Goal: Task Accomplishment & Management: Use online tool/utility

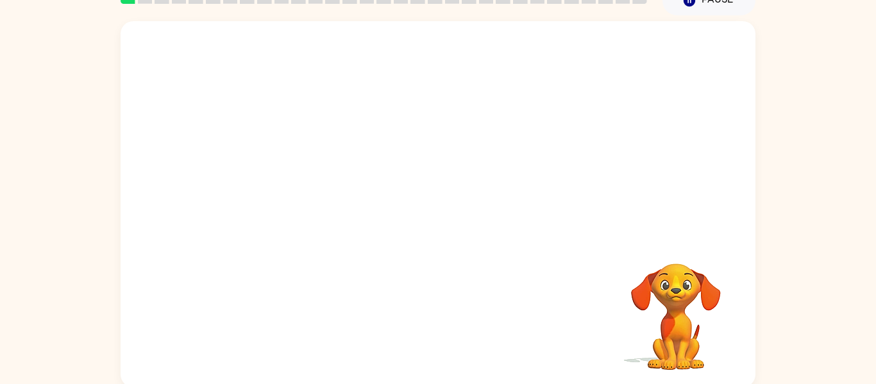
scroll to position [67, 0]
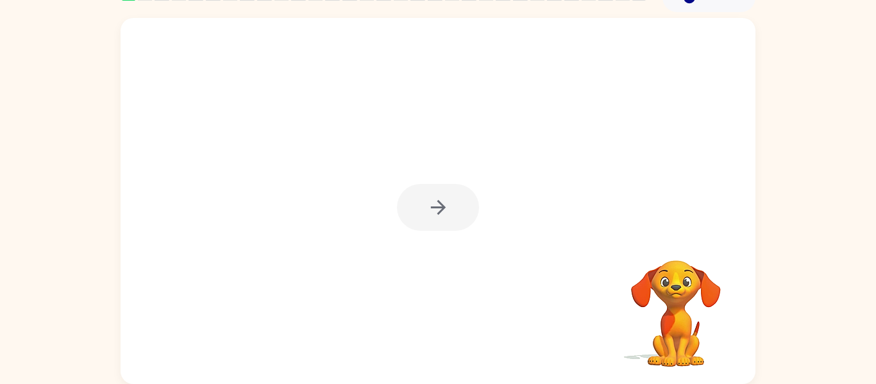
click at [410, 190] on div at bounding box center [438, 207] width 82 height 47
drag, startPoint x: 421, startPoint y: 196, endPoint x: 419, endPoint y: 203, distance: 7.5
click at [419, 203] on div at bounding box center [438, 207] width 82 height 47
click at [442, 190] on button "button" at bounding box center [438, 207] width 82 height 47
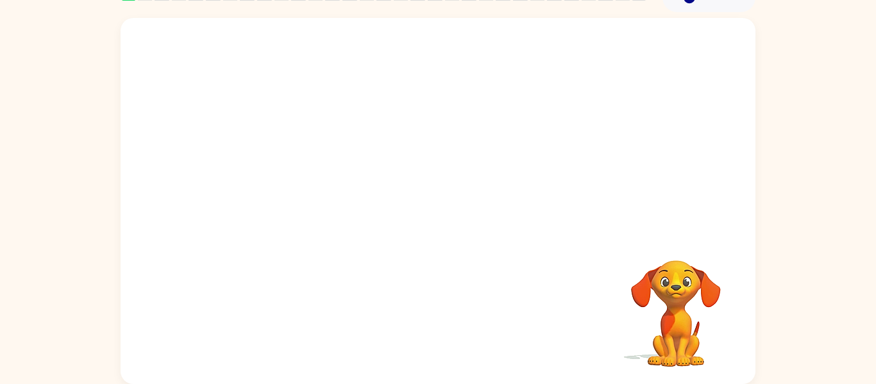
click at [171, 314] on div at bounding box center [437, 319] width 609 height 105
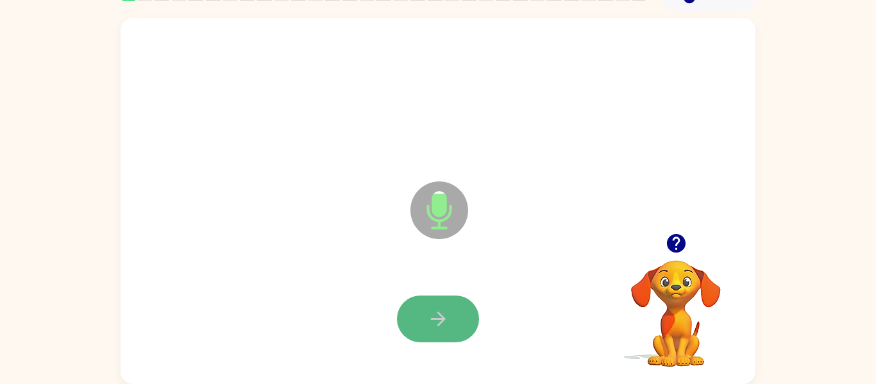
click at [461, 316] on button "button" at bounding box center [438, 319] width 82 height 47
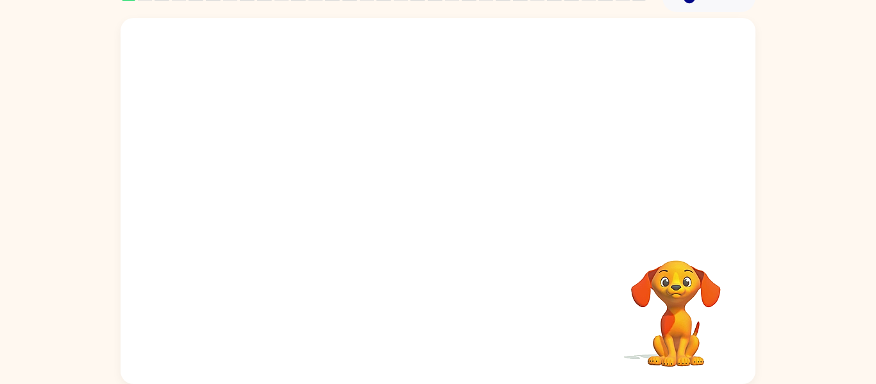
click at [797, 225] on div "Your browser must support playing .mp4 files to use Literably. Please try using…" at bounding box center [438, 198] width 876 height 372
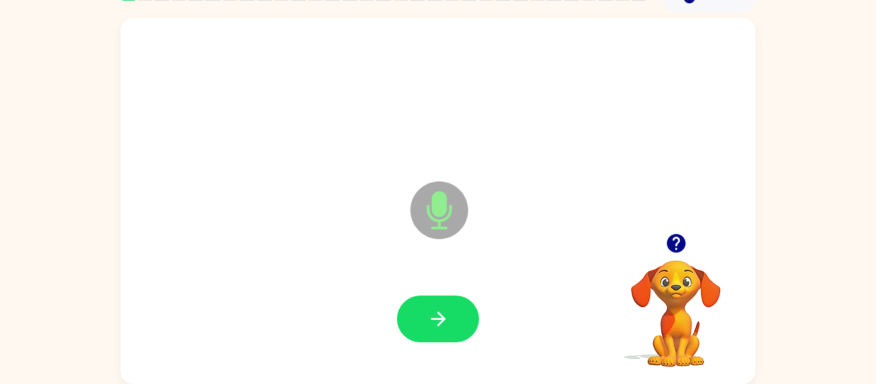
click at [674, 247] on icon "button" at bounding box center [675, 243] width 19 height 19
click at [451, 312] on button "button" at bounding box center [438, 319] width 82 height 47
click at [465, 318] on button "button" at bounding box center [438, 319] width 82 height 47
click at [447, 319] on icon "button" at bounding box center [438, 319] width 22 height 22
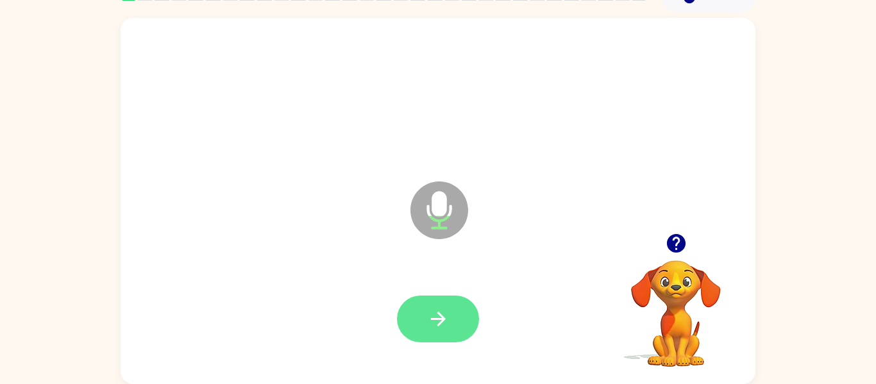
click at [456, 317] on button "button" at bounding box center [438, 319] width 82 height 47
click at [466, 314] on button "button" at bounding box center [438, 319] width 82 height 47
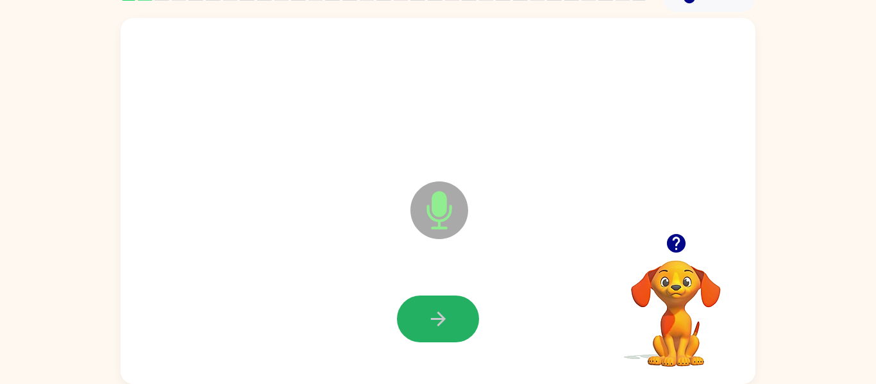
click at [466, 314] on button "button" at bounding box center [438, 319] width 82 height 47
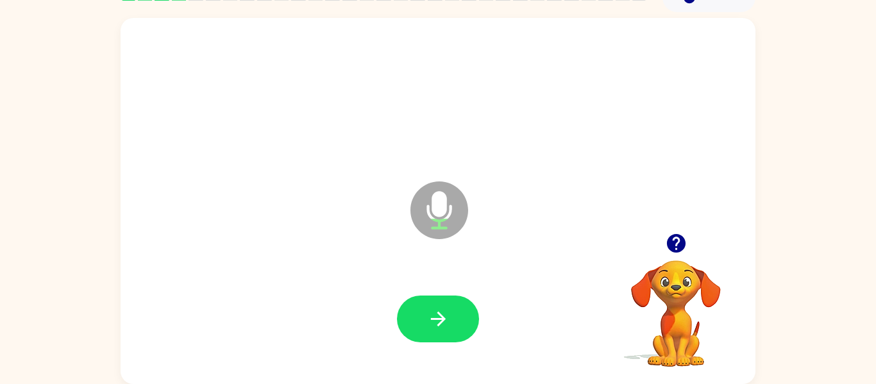
click at [466, 314] on button "button" at bounding box center [438, 319] width 82 height 47
click at [466, 312] on button "button" at bounding box center [438, 319] width 82 height 47
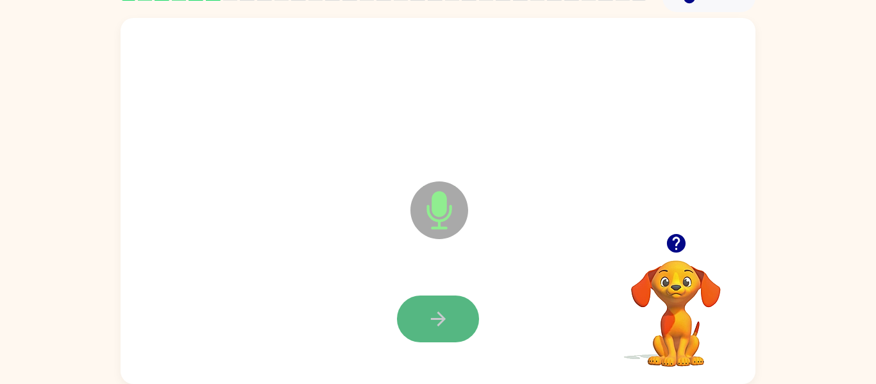
drag, startPoint x: 466, startPoint y: 312, endPoint x: 459, endPoint y: 310, distance: 6.5
click at [459, 310] on button "button" at bounding box center [438, 319] width 82 height 47
click at [459, 320] on button "button" at bounding box center [438, 319] width 82 height 47
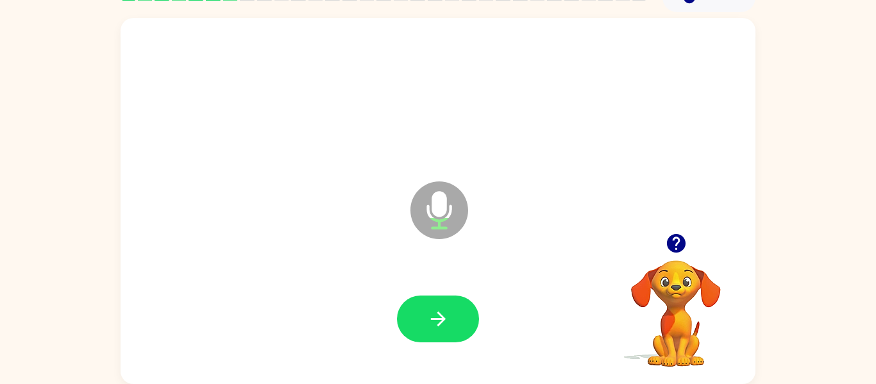
click at [459, 316] on button "button" at bounding box center [438, 319] width 82 height 47
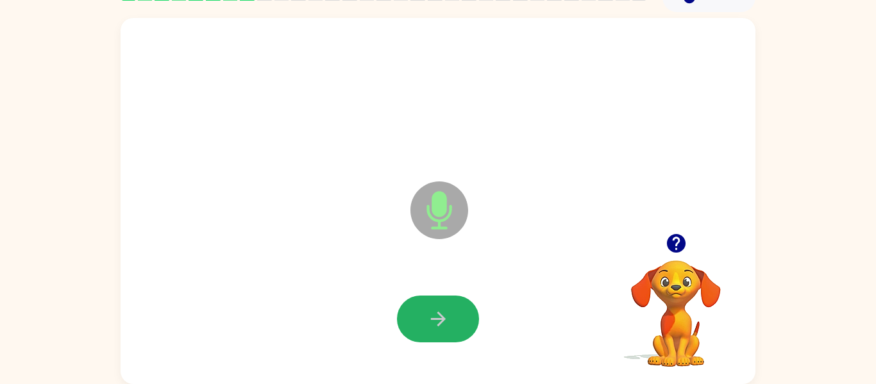
click at [459, 316] on button "button" at bounding box center [438, 319] width 82 height 47
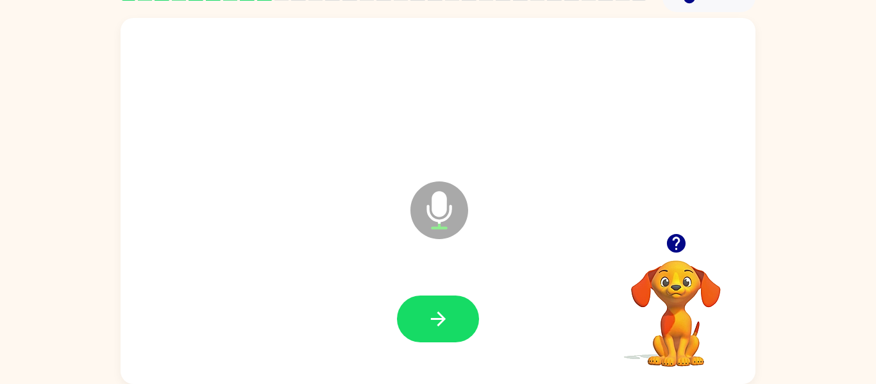
click at [672, 244] on icon "button" at bounding box center [675, 243] width 19 height 19
click at [661, 232] on div at bounding box center [676, 243] width 128 height 33
click at [668, 238] on icon "button" at bounding box center [675, 243] width 19 height 19
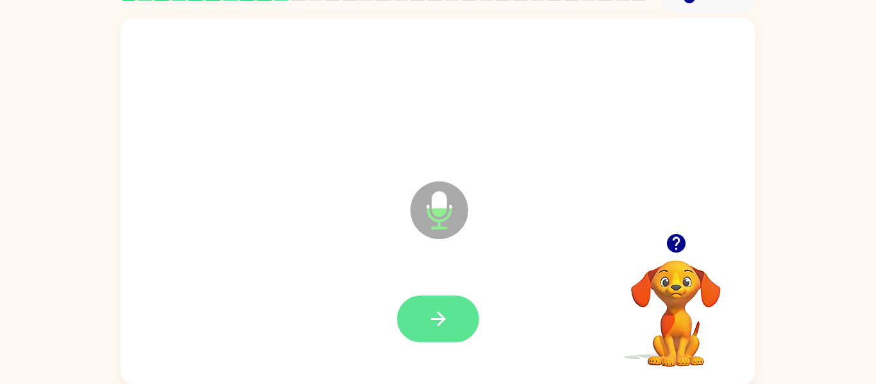
click at [459, 299] on button "button" at bounding box center [438, 319] width 82 height 47
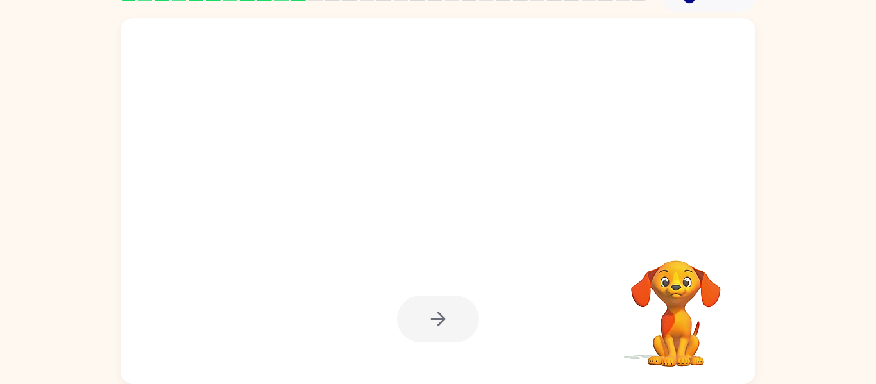
click at [477, 267] on div at bounding box center [437, 319] width 609 height 105
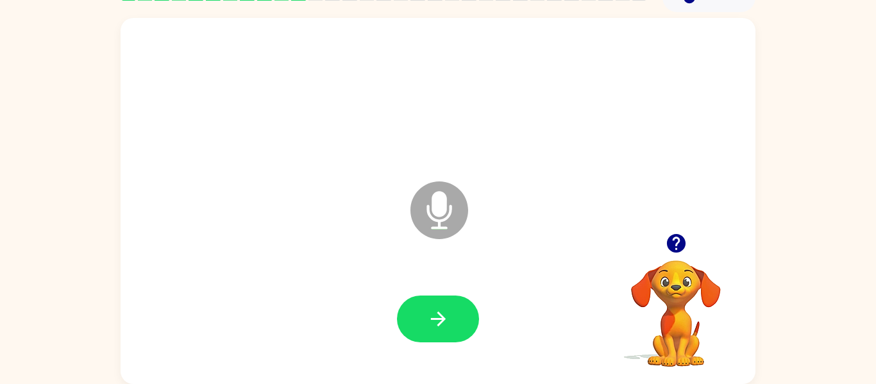
click at [665, 247] on icon "button" at bounding box center [676, 243] width 22 height 22
click at [469, 307] on button "button" at bounding box center [438, 319] width 82 height 47
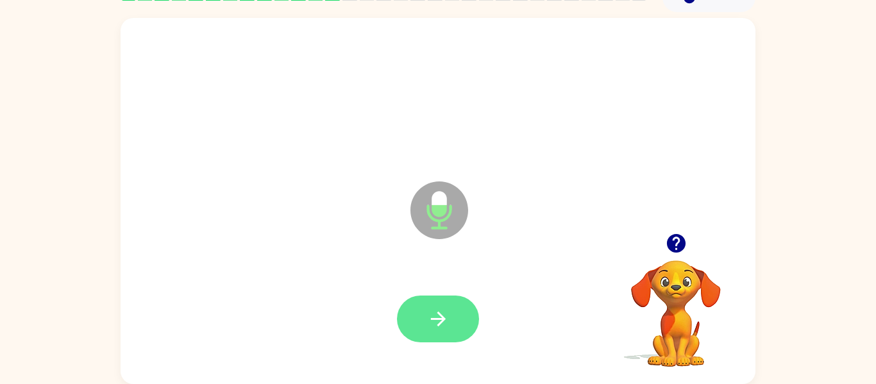
click at [446, 326] on icon "button" at bounding box center [438, 319] width 22 height 22
click at [713, 232] on div at bounding box center [676, 243] width 128 height 33
click at [677, 246] on icon "button" at bounding box center [675, 243] width 19 height 19
click at [459, 276] on div at bounding box center [437, 319] width 609 height 105
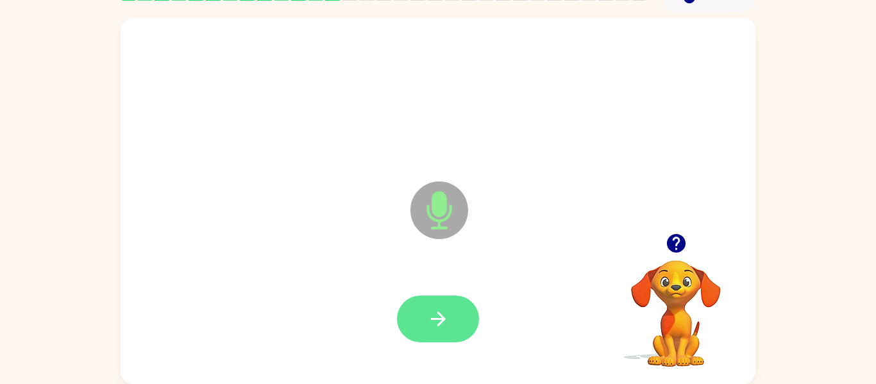
click at [433, 319] on icon "button" at bounding box center [437, 319] width 15 height 15
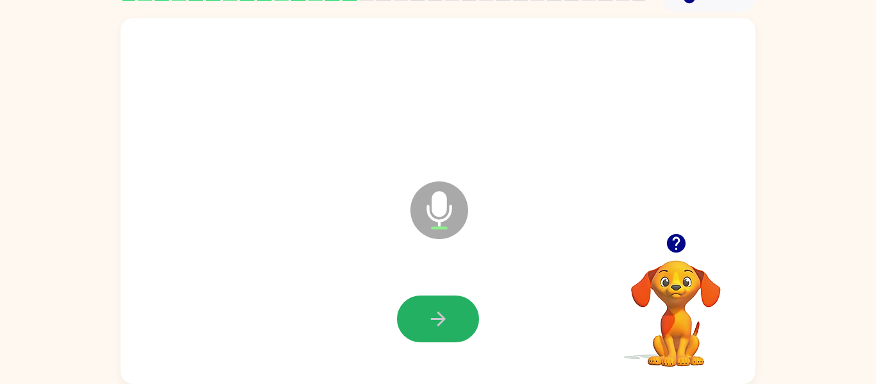
click at [433, 319] on icon "button" at bounding box center [437, 319] width 15 height 15
click at [428, 327] on icon "button" at bounding box center [438, 319] width 22 height 22
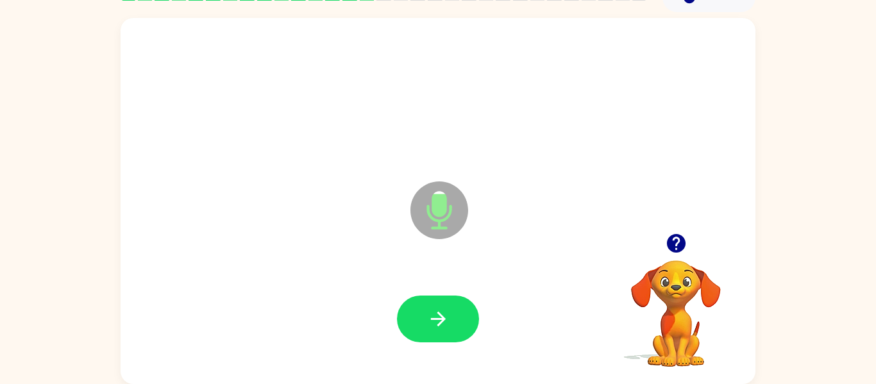
click at [428, 327] on icon "button" at bounding box center [438, 319] width 22 height 22
click at [672, 257] on button "button" at bounding box center [676, 243] width 33 height 33
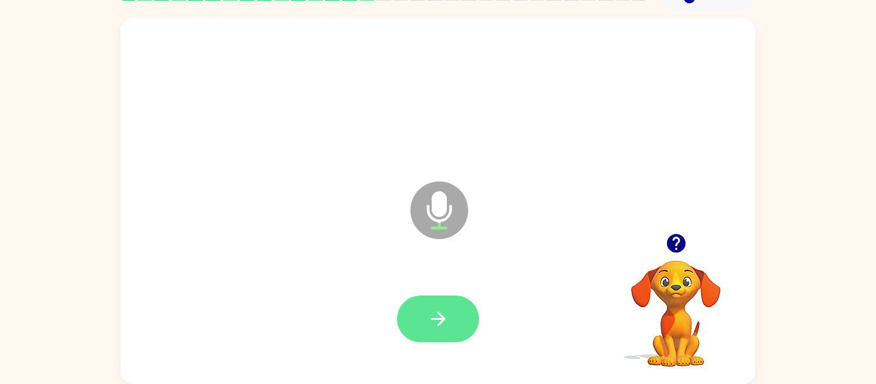
click at [465, 319] on button "button" at bounding box center [438, 319] width 82 height 47
click at [680, 244] on icon "button" at bounding box center [675, 243] width 19 height 19
click at [438, 305] on button "button" at bounding box center [438, 319] width 82 height 47
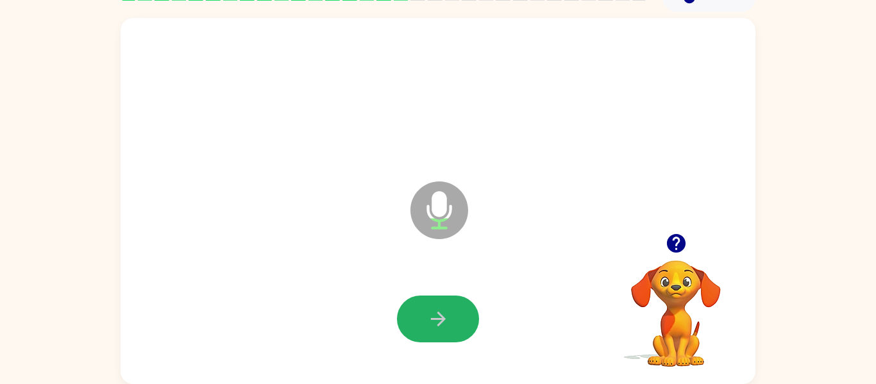
click at [438, 305] on button "button" at bounding box center [438, 319] width 82 height 47
click at [438, 306] on button "button" at bounding box center [438, 319] width 82 height 47
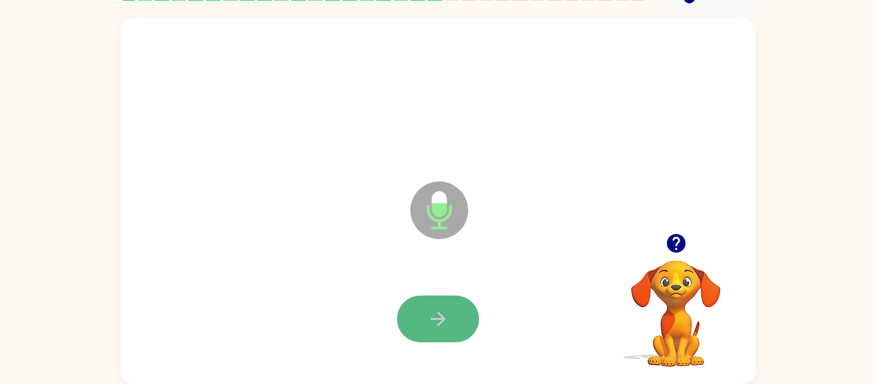
click at [463, 333] on button "button" at bounding box center [438, 319] width 82 height 47
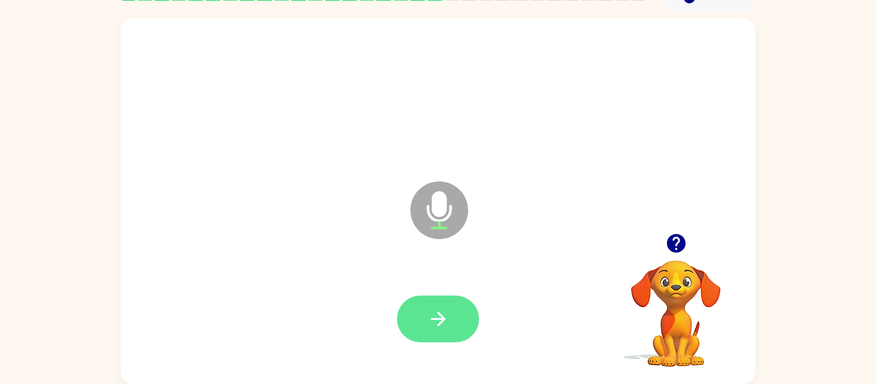
click at [441, 315] on icon "button" at bounding box center [437, 319] width 15 height 15
click at [435, 317] on icon "button" at bounding box center [438, 319] width 22 height 22
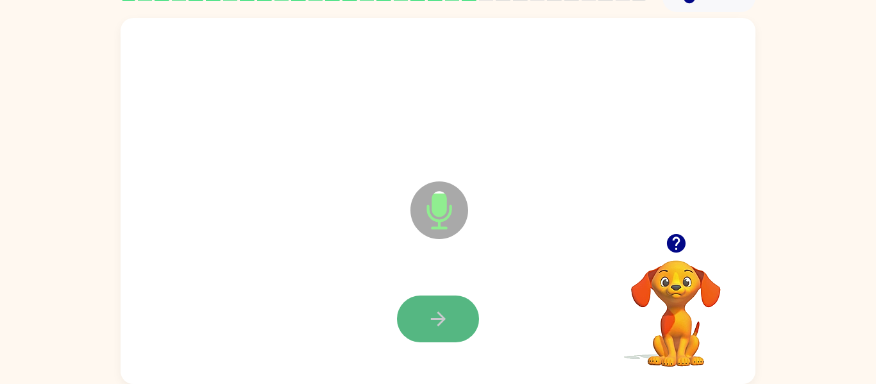
click at [434, 318] on icon "button" at bounding box center [438, 319] width 22 height 22
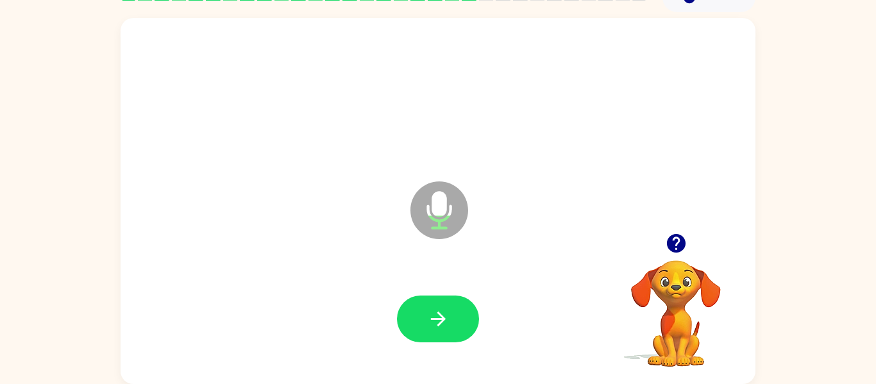
click at [444, 344] on div at bounding box center [437, 319] width 609 height 105
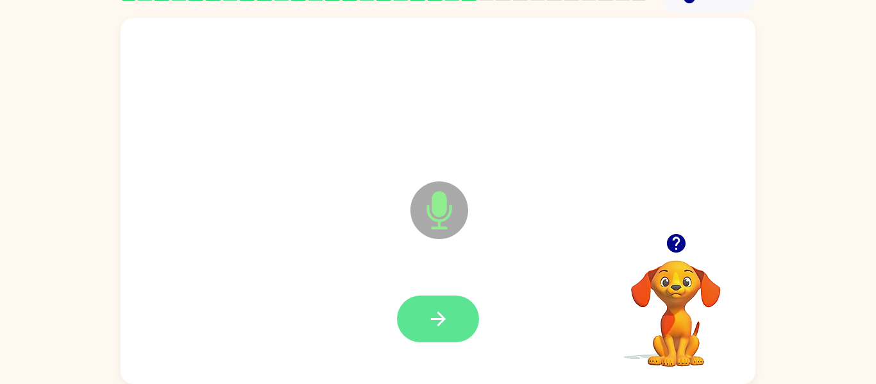
click at [463, 314] on button "button" at bounding box center [438, 319] width 82 height 47
click at [459, 329] on button "button" at bounding box center [438, 319] width 82 height 47
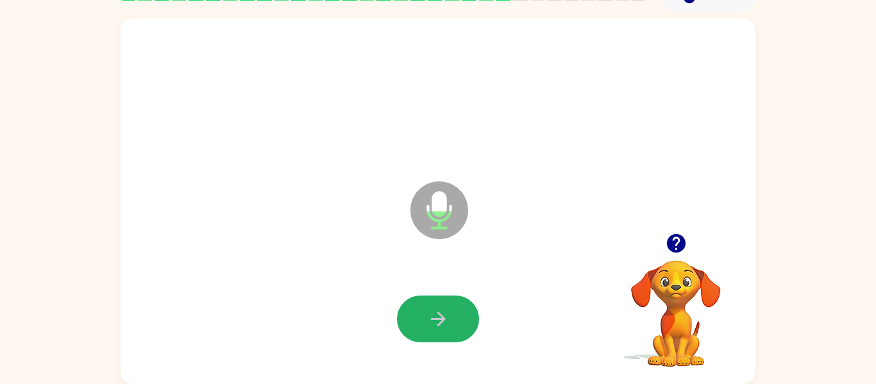
click at [459, 329] on button "button" at bounding box center [438, 319] width 82 height 47
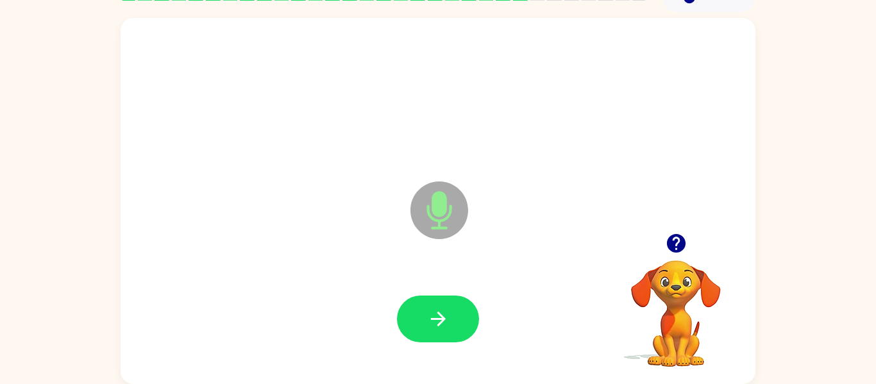
click at [459, 329] on button "button" at bounding box center [438, 319] width 82 height 47
click at [677, 257] on button "button" at bounding box center [676, 243] width 33 height 33
click at [452, 320] on button "button" at bounding box center [438, 319] width 82 height 47
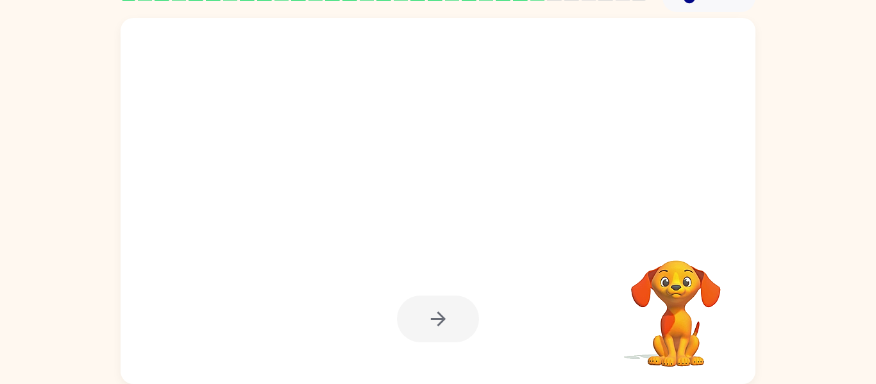
scroll to position [65, 0]
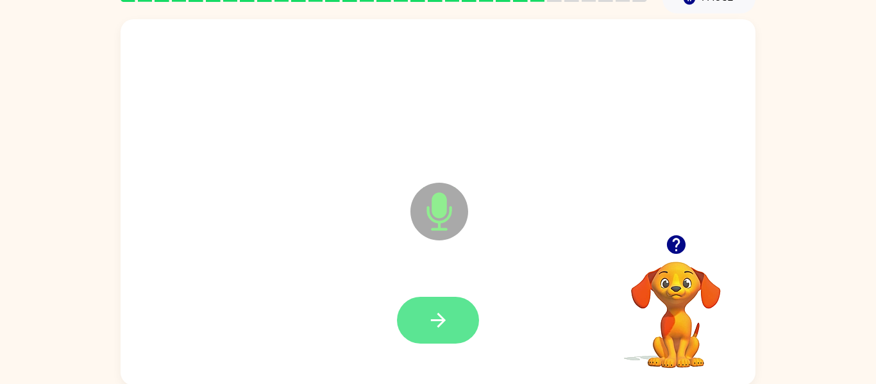
click at [423, 324] on button "button" at bounding box center [438, 320] width 82 height 47
click at [452, 302] on button "button" at bounding box center [438, 320] width 82 height 47
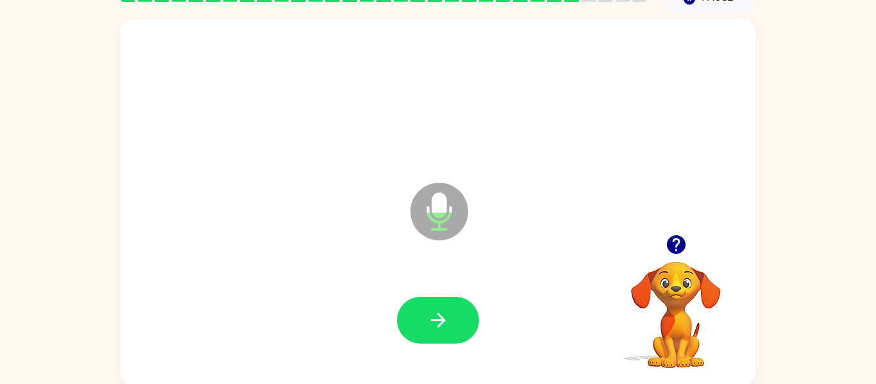
click at [452, 302] on button "button" at bounding box center [438, 320] width 82 height 47
click at [679, 237] on icon "button" at bounding box center [675, 244] width 19 height 19
click at [680, 249] on icon "button" at bounding box center [675, 244] width 19 height 19
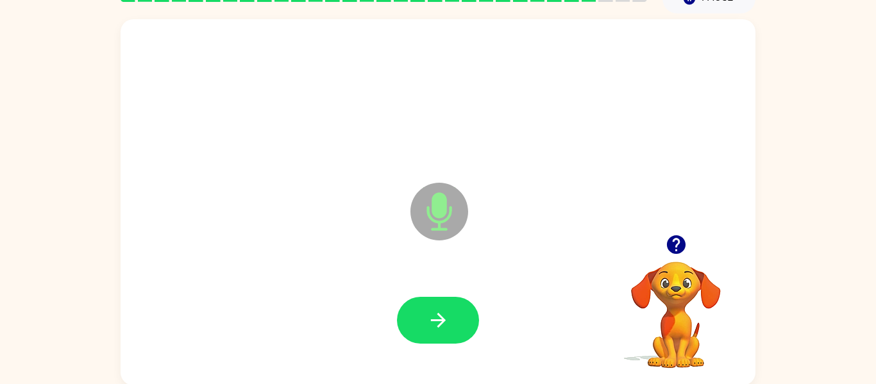
click at [684, 246] on icon "button" at bounding box center [675, 244] width 19 height 19
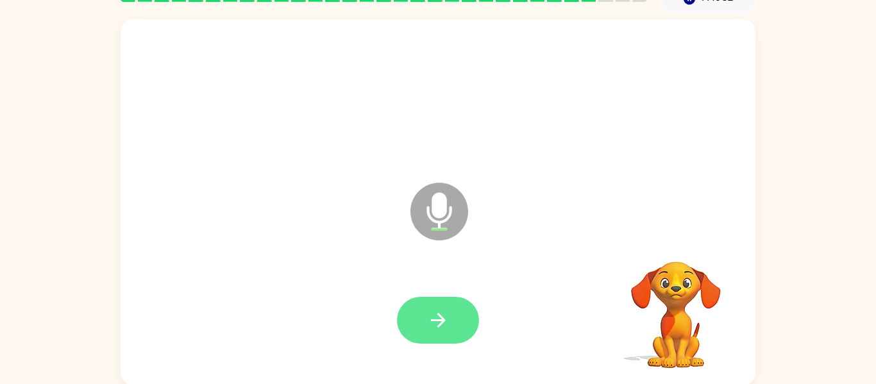
click at [437, 309] on icon "button" at bounding box center [438, 320] width 22 height 22
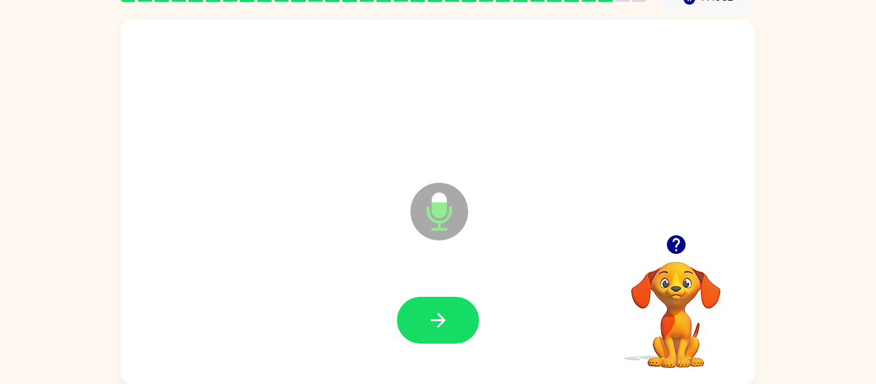
click at [688, 256] on button "button" at bounding box center [676, 244] width 33 height 33
click at [462, 255] on icon "Microphone The Microphone is here when it is your turn to talk" at bounding box center [503, 228] width 192 height 96
click at [430, 324] on icon "button" at bounding box center [438, 320] width 22 height 22
click at [455, 309] on button "button" at bounding box center [438, 320] width 82 height 47
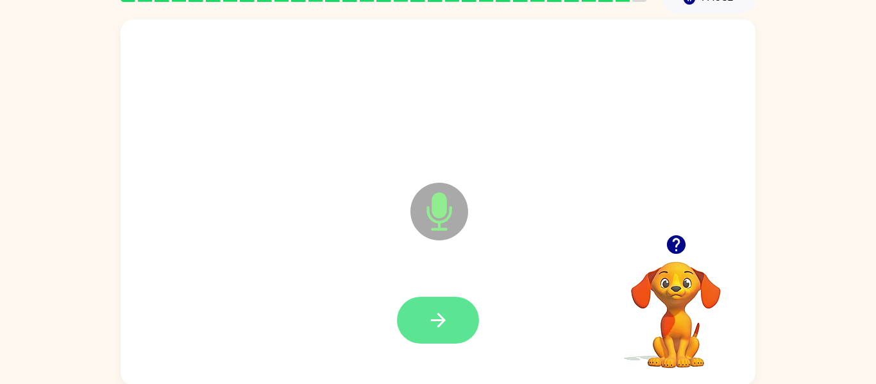
click at [433, 333] on button "button" at bounding box center [438, 320] width 82 height 47
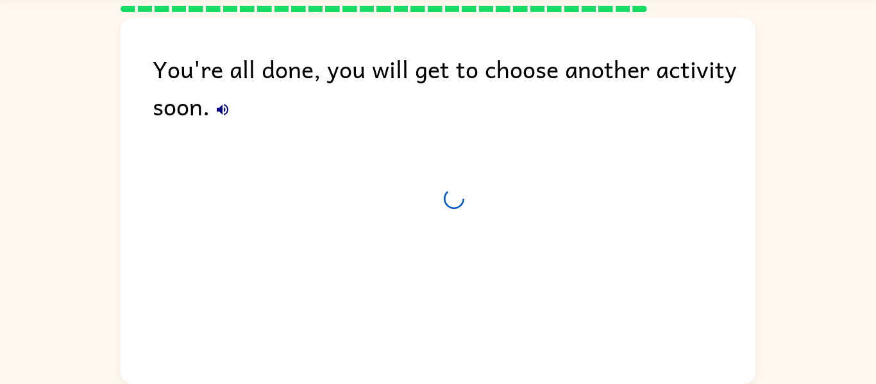
scroll to position [44, 0]
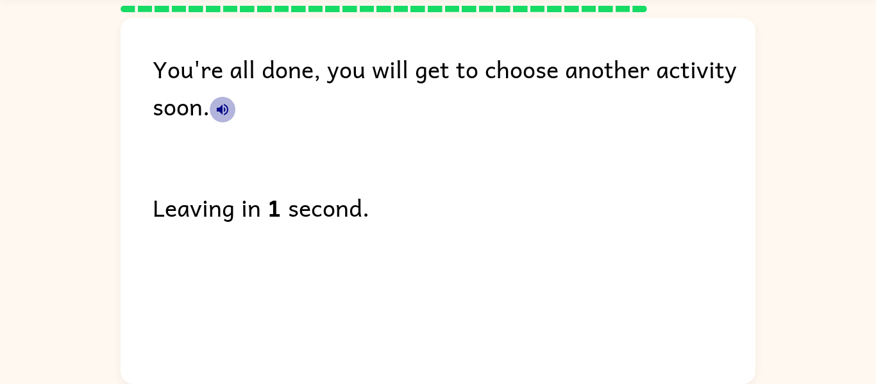
click at [230, 113] on icon "button" at bounding box center [222, 109] width 15 height 15
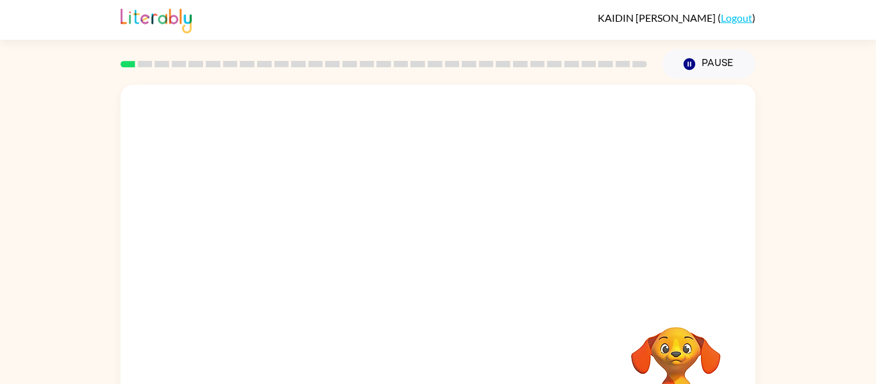
scroll to position [26, 0]
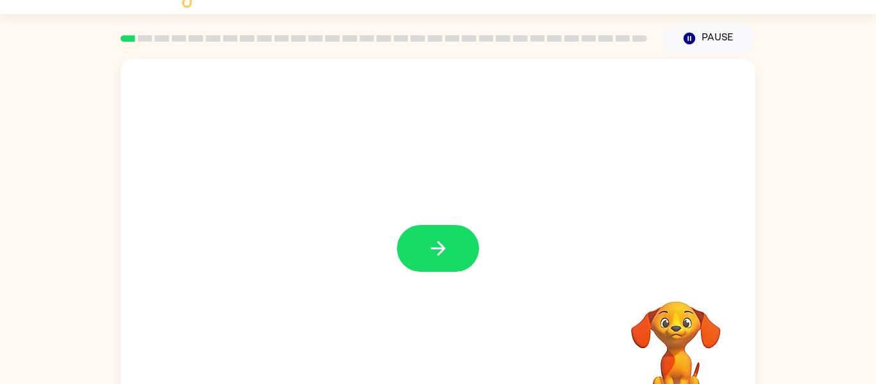
click at [741, 128] on div at bounding box center [438, 242] width 635 height 366
click at [453, 250] on button "button" at bounding box center [438, 248] width 82 height 47
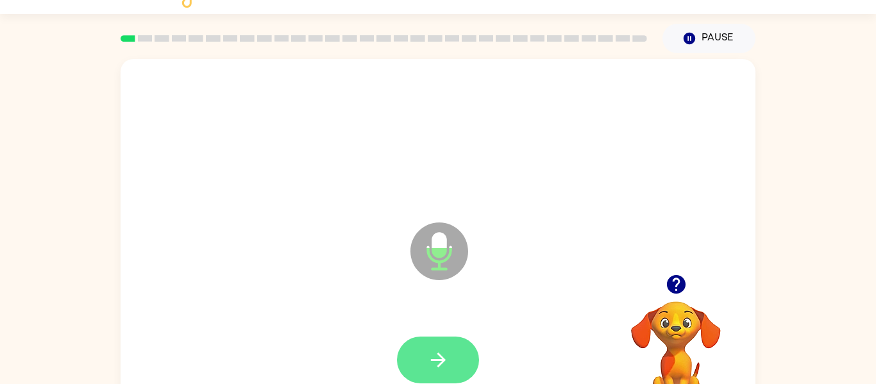
click at [466, 359] on button "button" at bounding box center [438, 360] width 82 height 47
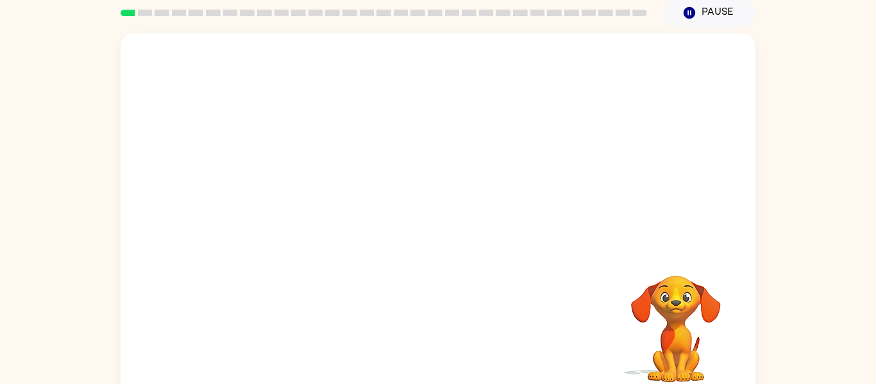
scroll to position [67, 0]
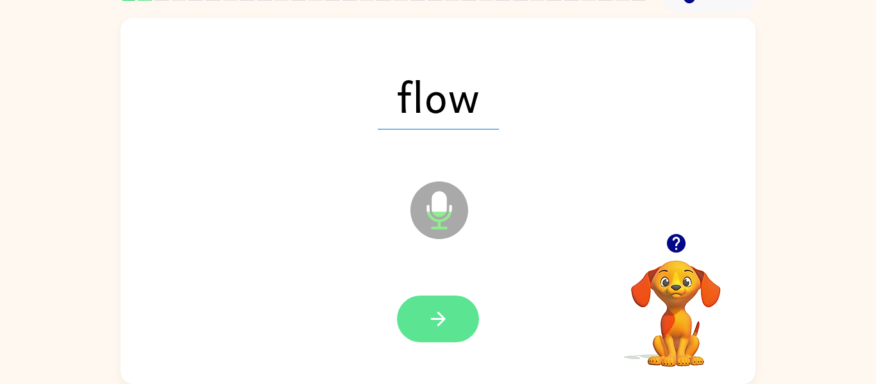
click at [469, 314] on button "button" at bounding box center [438, 319] width 82 height 47
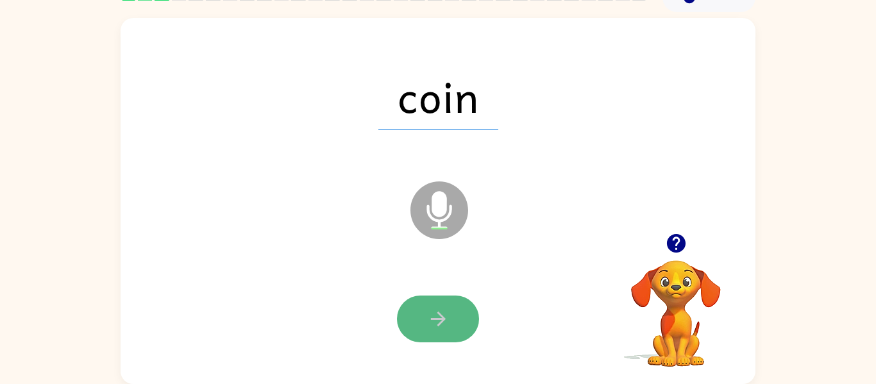
click at [430, 312] on icon "button" at bounding box center [438, 319] width 22 height 22
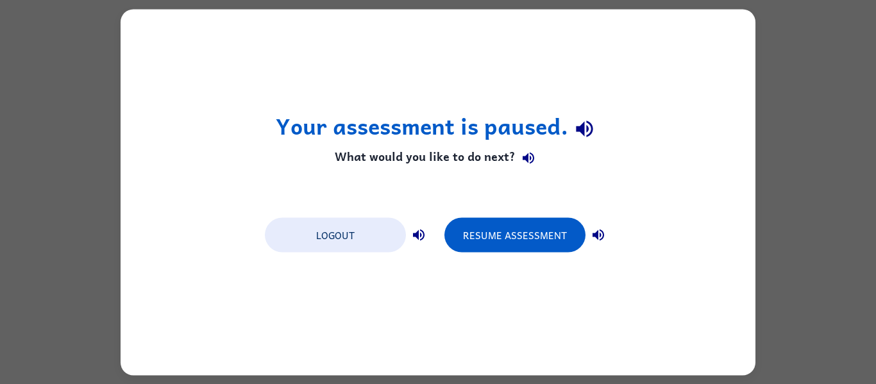
scroll to position [0, 0]
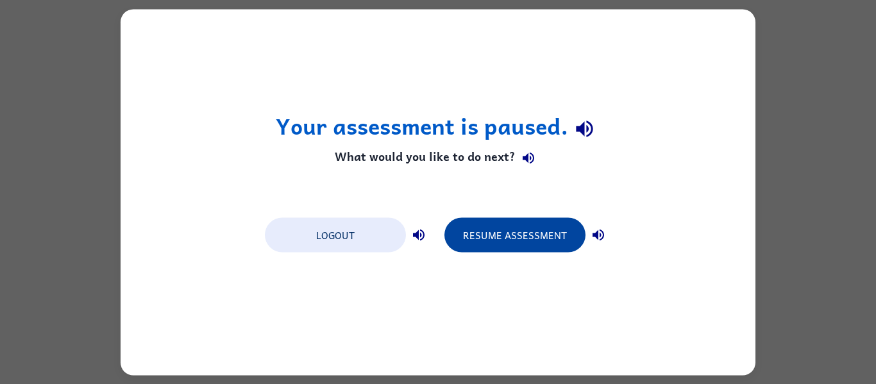
click at [546, 233] on button "Resume Assessment" at bounding box center [514, 234] width 141 height 35
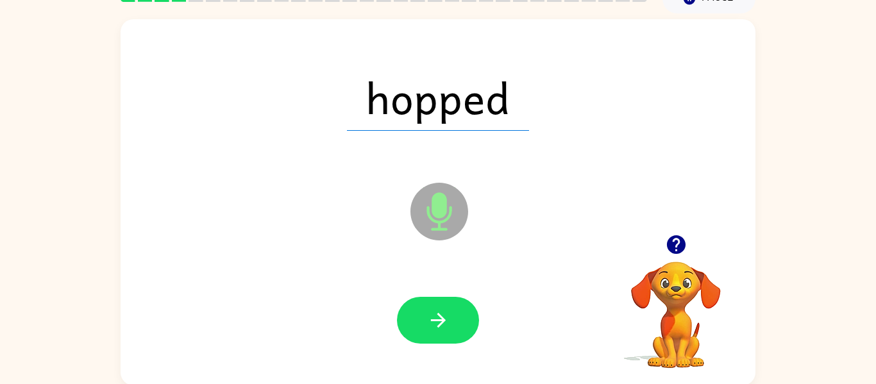
scroll to position [67, 0]
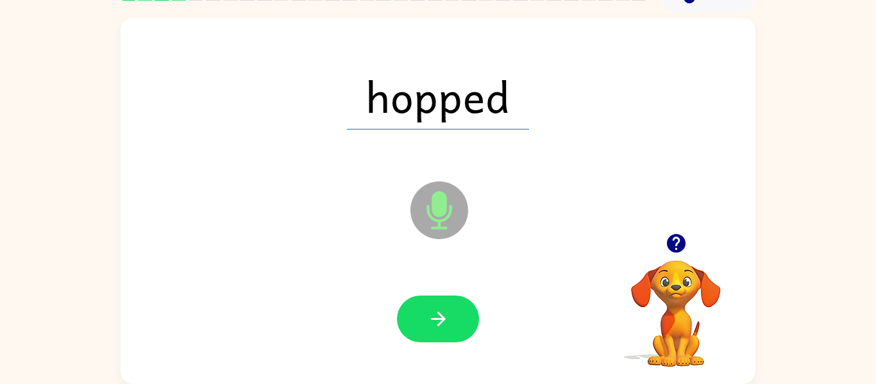
click at [668, 243] on icon "button" at bounding box center [675, 243] width 19 height 19
click at [411, 319] on button "button" at bounding box center [438, 319] width 82 height 47
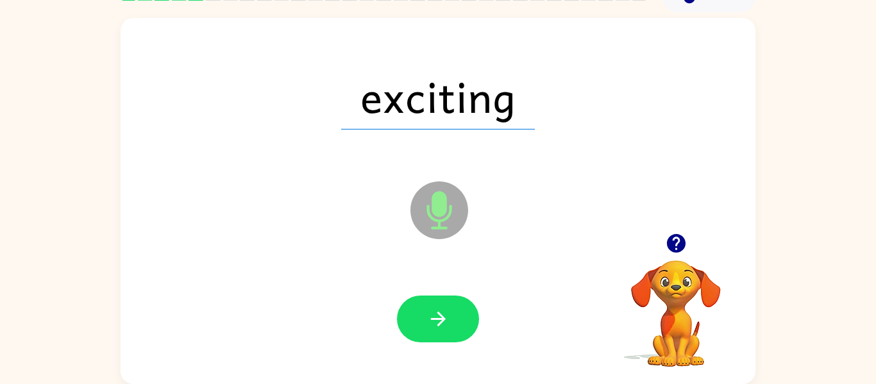
click at [469, 308] on button "button" at bounding box center [438, 319] width 82 height 47
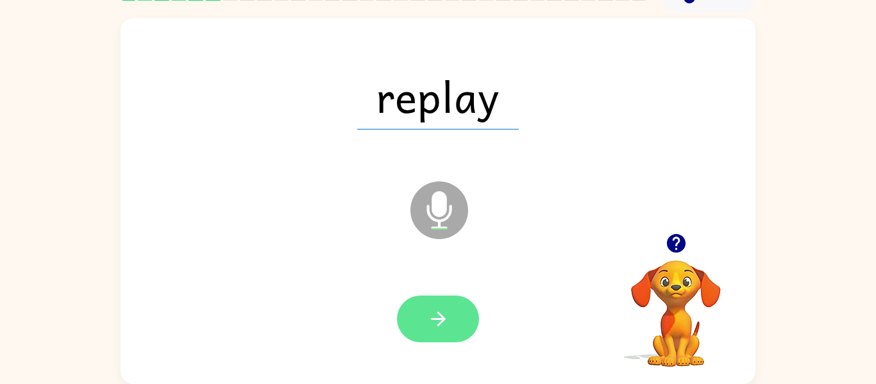
click at [445, 312] on icon "button" at bounding box center [438, 319] width 22 height 22
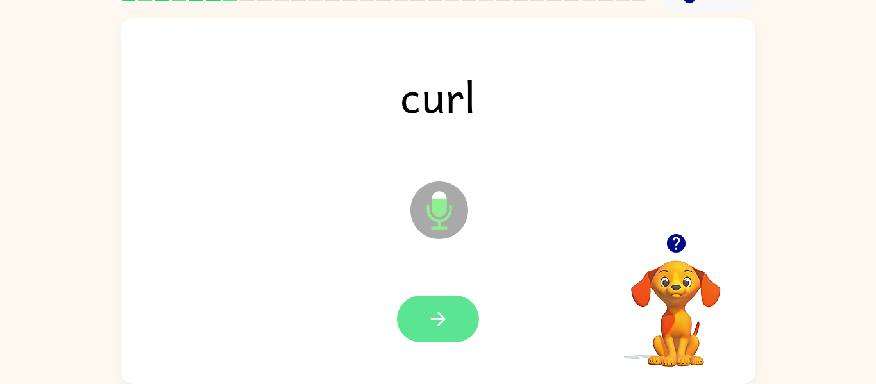
click at [434, 323] on icon "button" at bounding box center [438, 319] width 22 height 22
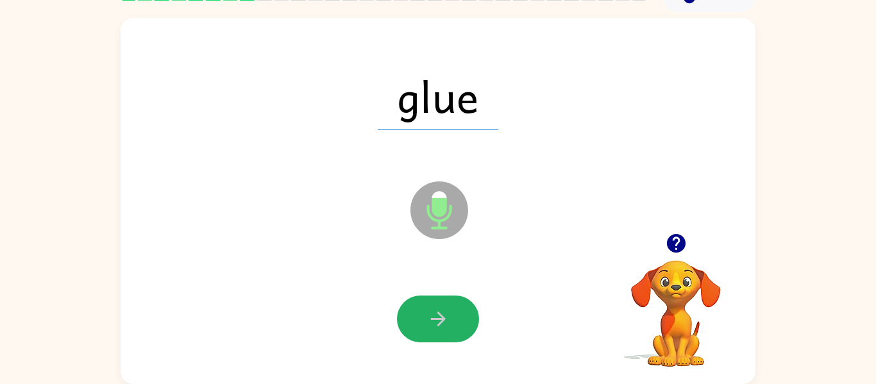
click at [434, 323] on icon "button" at bounding box center [438, 319] width 22 height 22
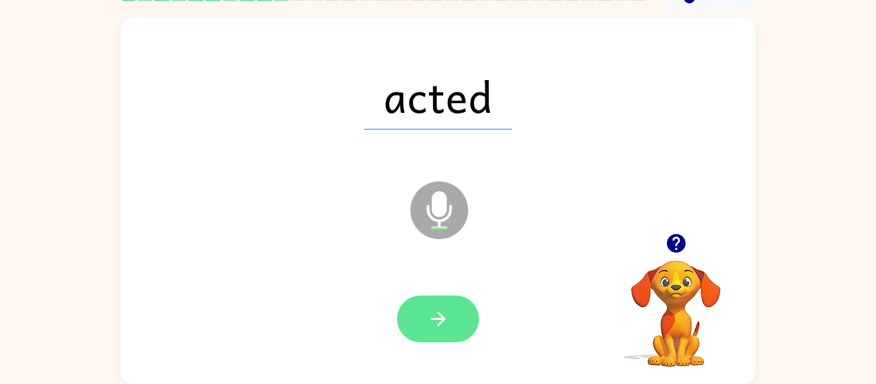
click at [414, 305] on button "button" at bounding box center [438, 319] width 82 height 47
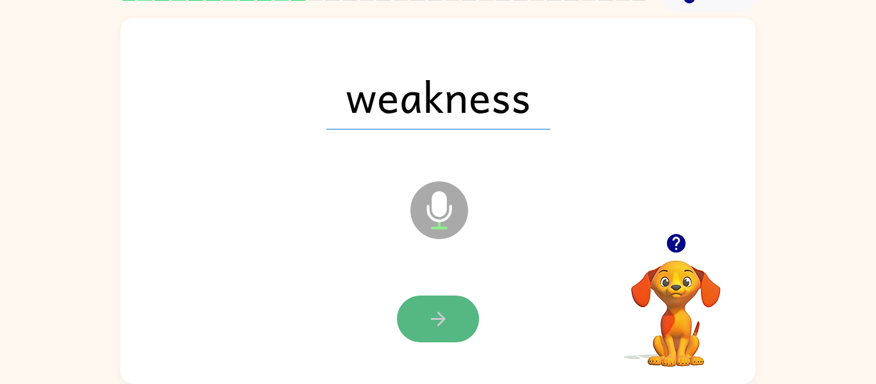
click at [432, 311] on icon "button" at bounding box center [438, 319] width 22 height 22
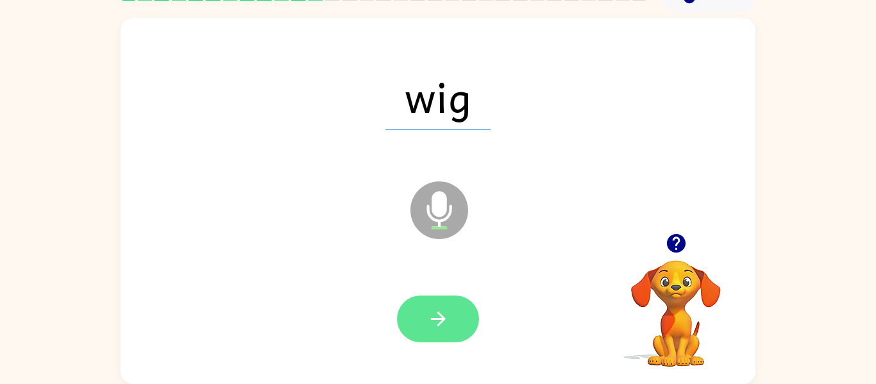
click at [453, 316] on button "button" at bounding box center [438, 319] width 82 height 47
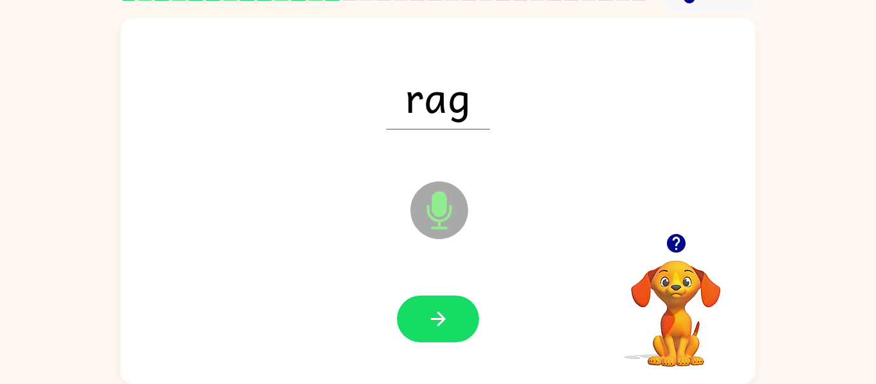
click at [453, 316] on button "button" at bounding box center [438, 319] width 82 height 47
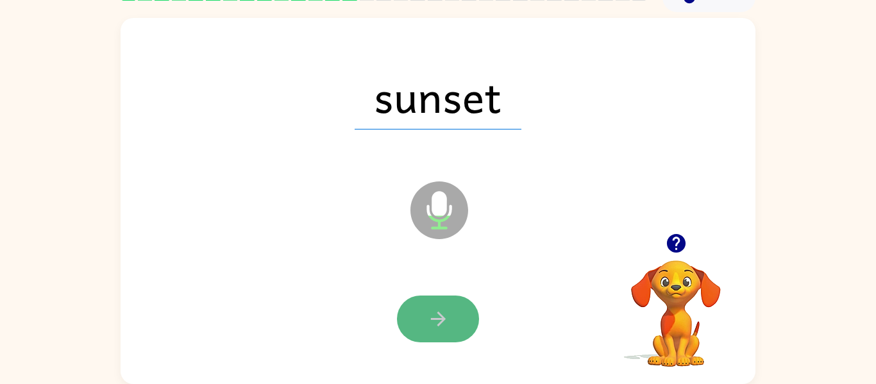
click at [453, 321] on button "button" at bounding box center [438, 319] width 82 height 47
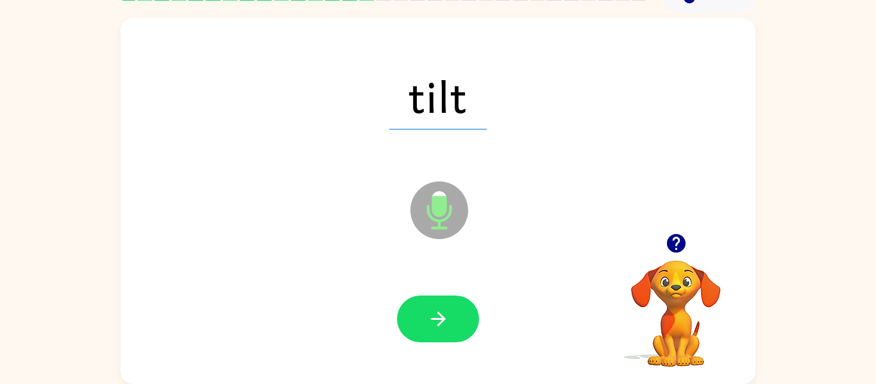
click at [453, 321] on button "button" at bounding box center [438, 319] width 82 height 47
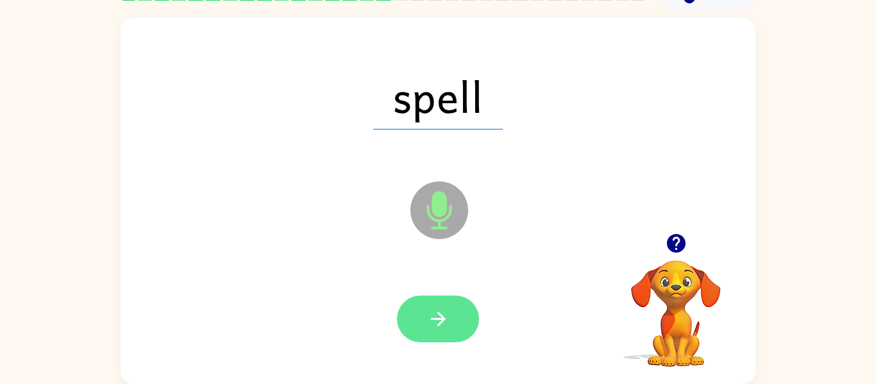
click at [452, 321] on button "button" at bounding box center [438, 319] width 82 height 47
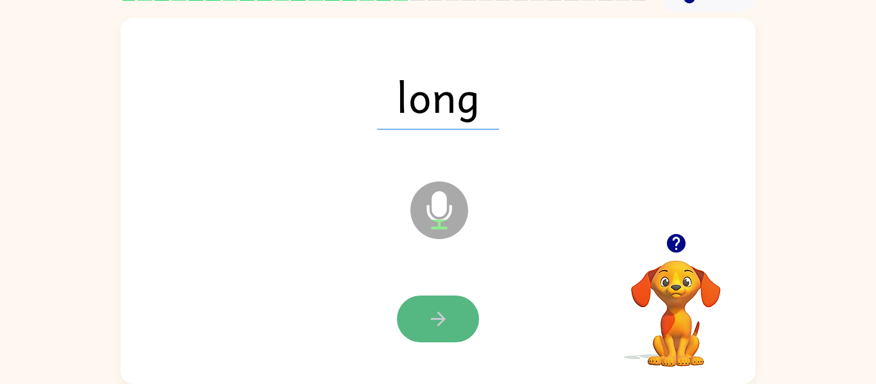
click at [458, 315] on button "button" at bounding box center [438, 319] width 82 height 47
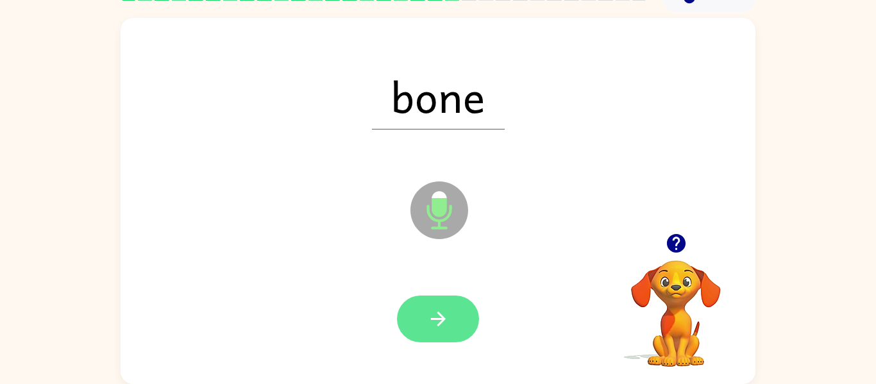
click at [423, 298] on button "button" at bounding box center [438, 319] width 82 height 47
click at [447, 326] on icon "button" at bounding box center [438, 319] width 22 height 22
click at [447, 324] on icon "button" at bounding box center [438, 319] width 22 height 22
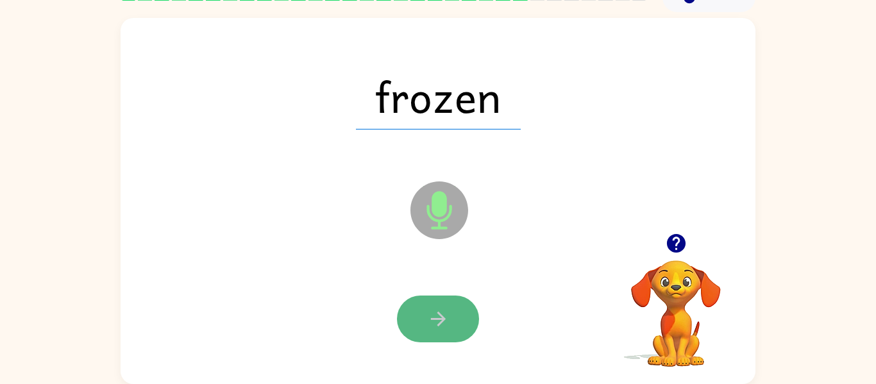
click at [446, 310] on icon "button" at bounding box center [438, 319] width 22 height 22
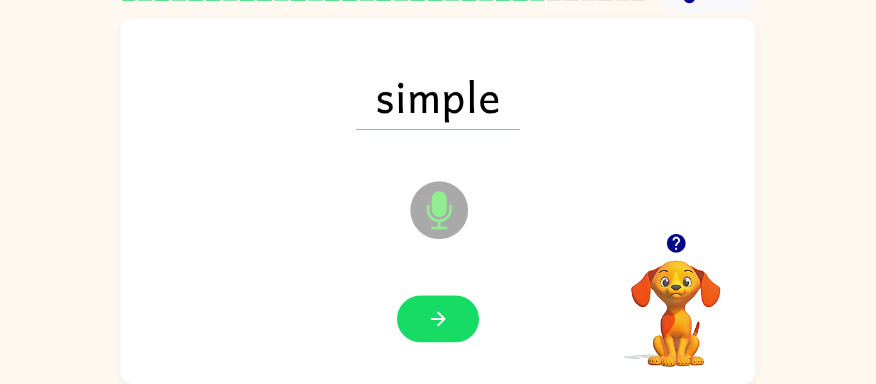
click at [462, 294] on div at bounding box center [437, 319] width 609 height 105
click at [439, 310] on icon "button" at bounding box center [438, 319] width 22 height 22
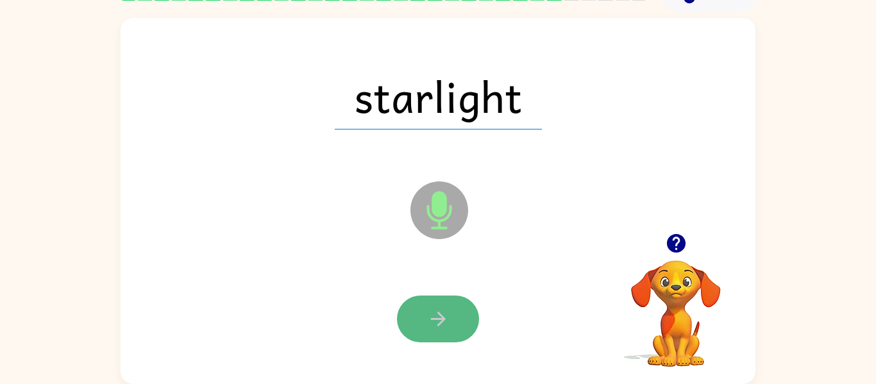
click at [469, 321] on button "button" at bounding box center [438, 319] width 82 height 47
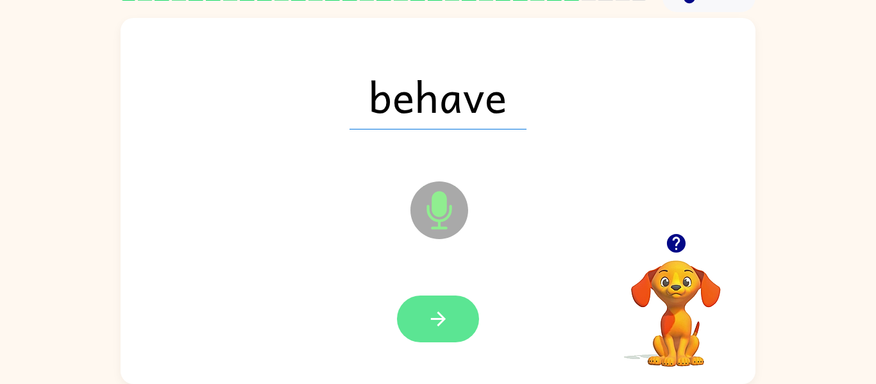
click at [457, 338] on button "button" at bounding box center [438, 319] width 82 height 47
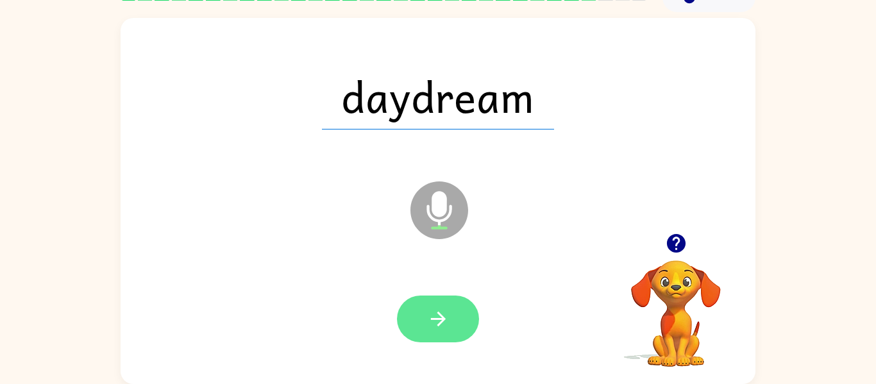
click at [439, 325] on icon "button" at bounding box center [437, 319] width 15 height 15
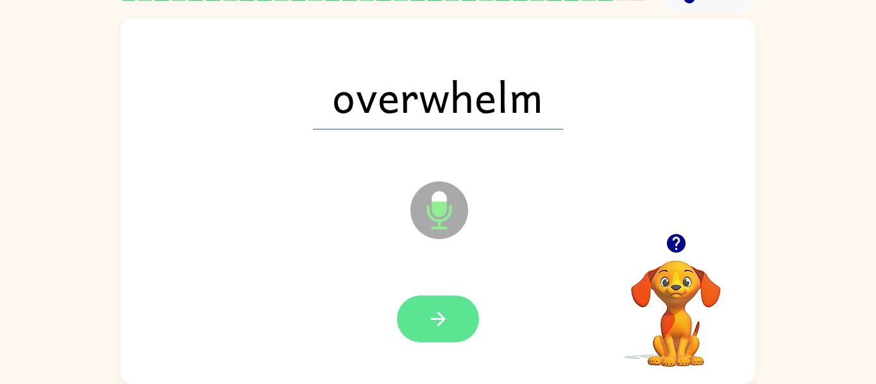
click at [442, 316] on icon "button" at bounding box center [437, 319] width 15 height 15
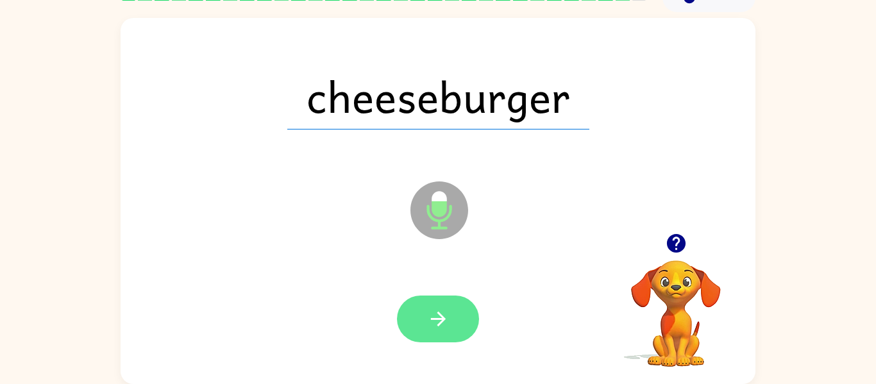
click at [454, 312] on button "button" at bounding box center [438, 319] width 82 height 47
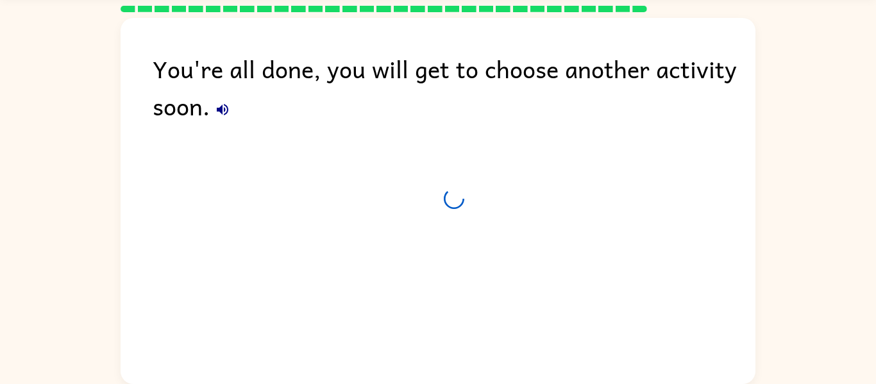
scroll to position [44, 0]
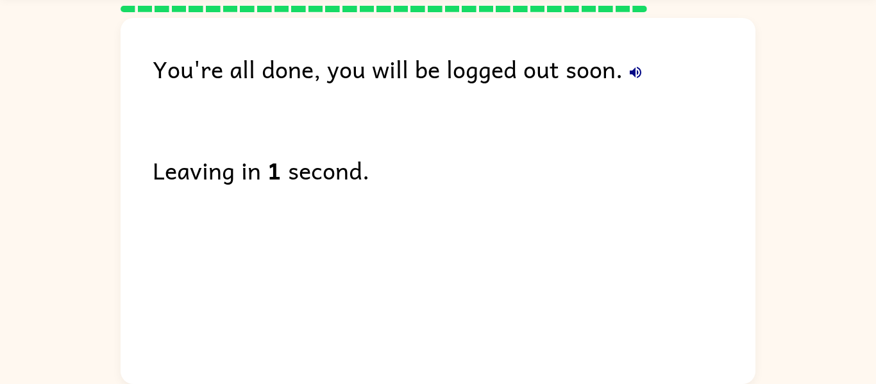
click at [633, 74] on icon "button" at bounding box center [636, 73] width 12 height 12
